Goal: Navigation & Orientation: Find specific page/section

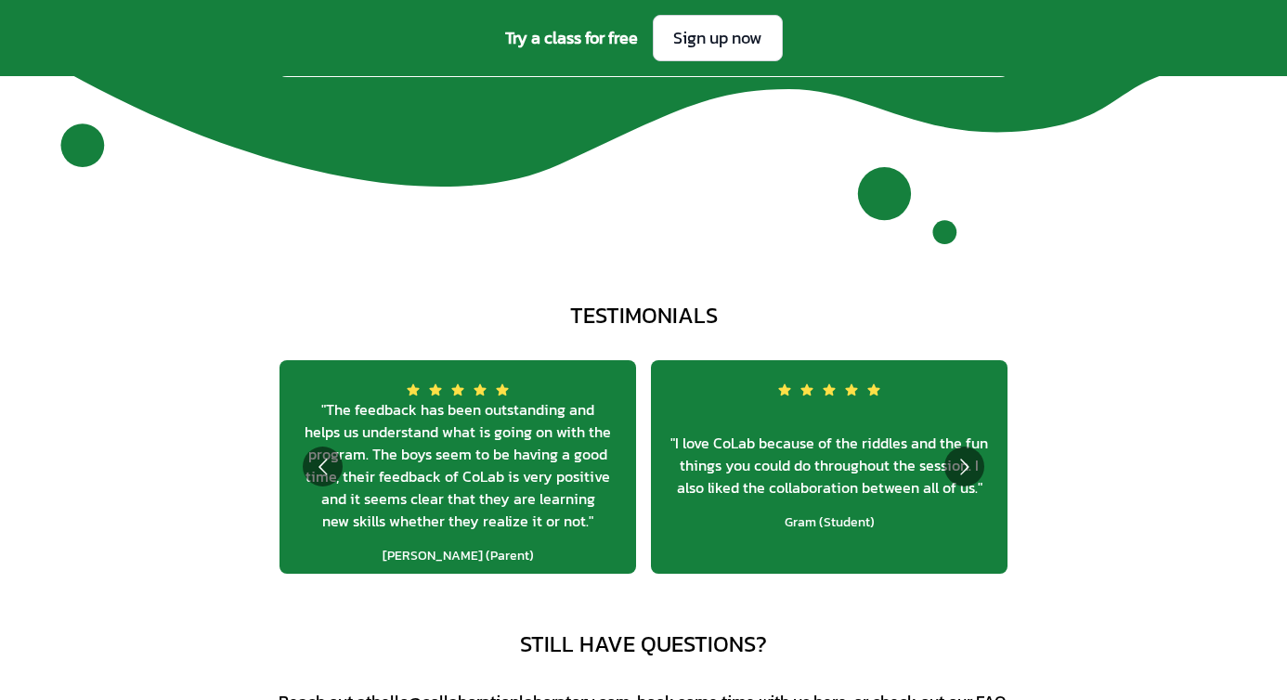
scroll to position [6644, 0]
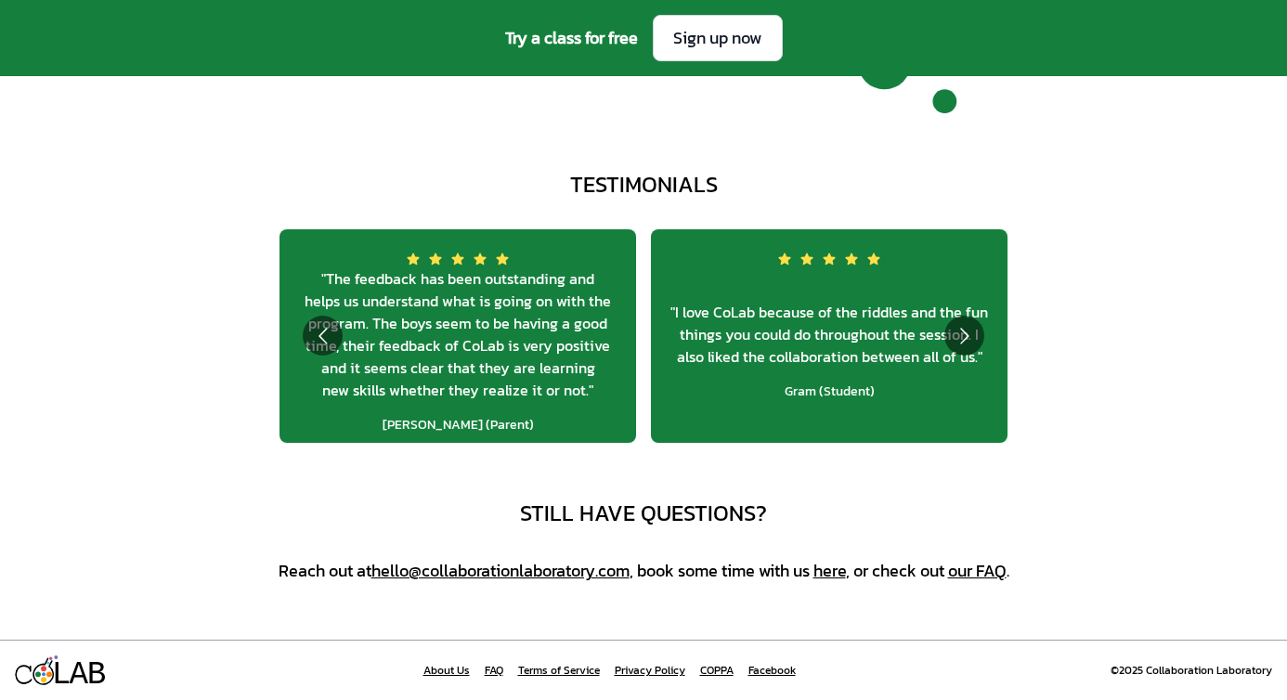
click at [445, 672] on link "About Us" at bounding box center [447, 670] width 46 height 15
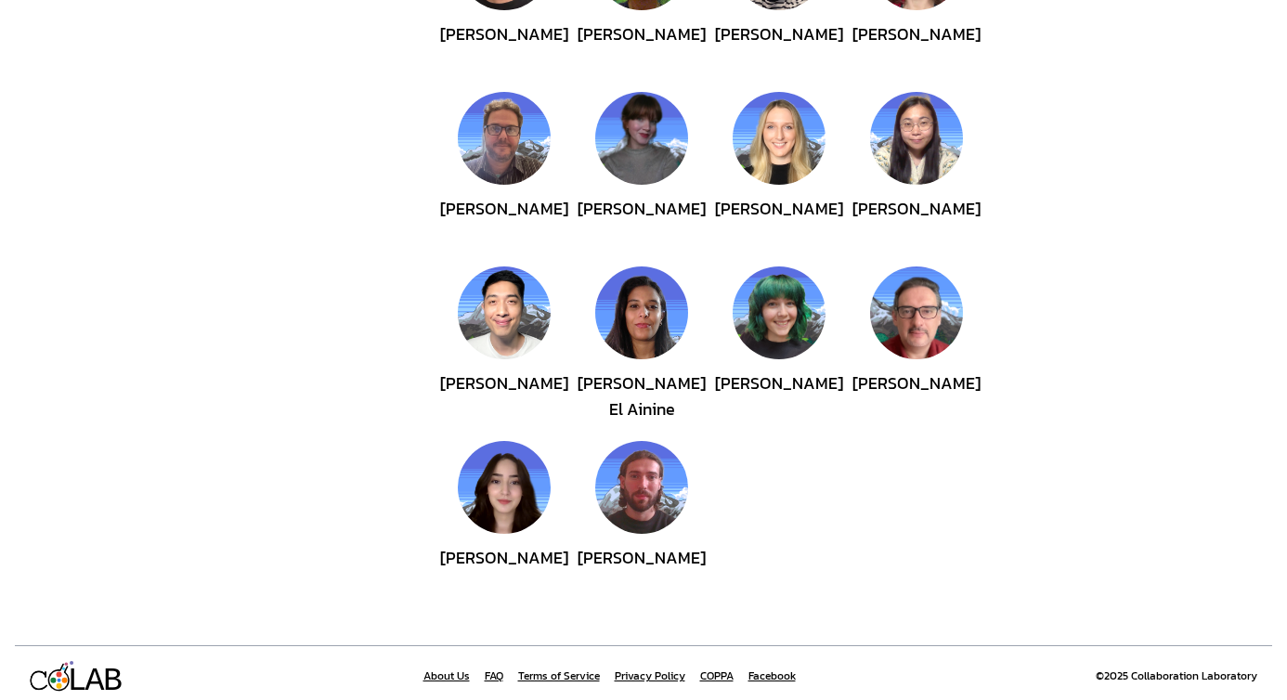
scroll to position [622, 0]
